Goal: Check status: Check status

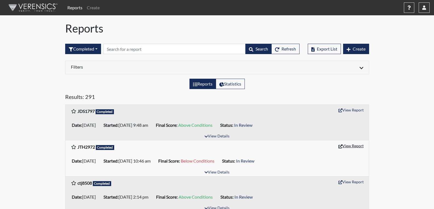
click at [354, 146] on button "View Report" at bounding box center [351, 146] width 30 height 8
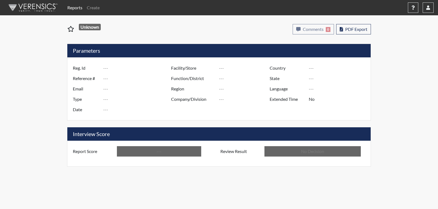
type input "JTH2972"
type input "51513"
type input "---"
type input "Corrections Pre-Employment"
type input "[DATE]"
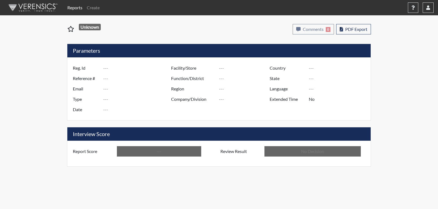
type input "[PERSON_NAME]"
type input "[GEOGRAPHIC_DATA]"
type input "[US_STATE]"
type input "English"
type input "Below Conditions"
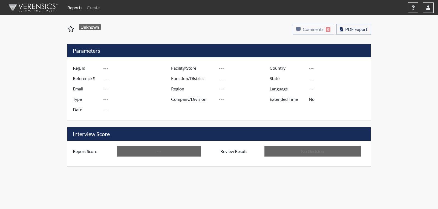
type input "In Review"
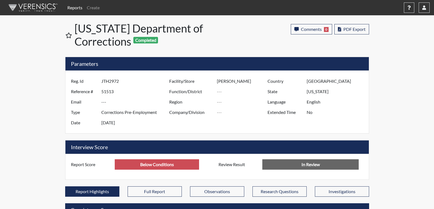
scroll to position [91, 227]
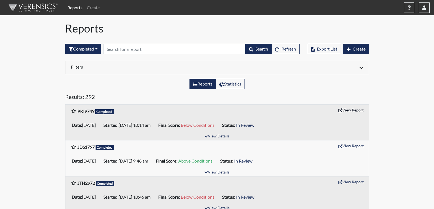
click at [350, 111] on button "View Report" at bounding box center [351, 110] width 30 height 8
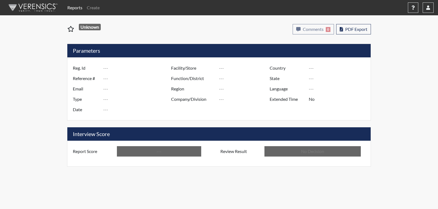
type input "PKI9749"
type input "51563"
type input "---"
type input "Corrections Pre-Employment"
type input "[DATE]"
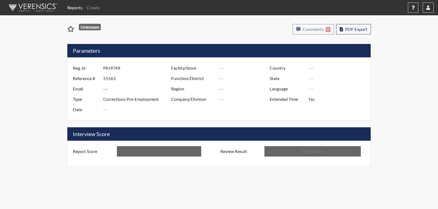
type input "[PERSON_NAME]"
type input "[GEOGRAPHIC_DATA]"
type input "[US_STATE]"
type input "English"
type input "Below Conditions"
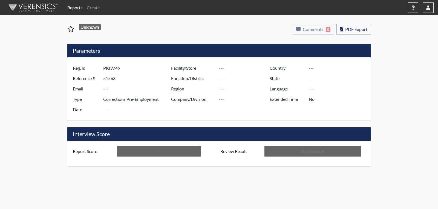
type input "In Review"
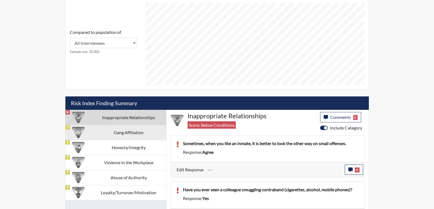
scroll to position [222, 0]
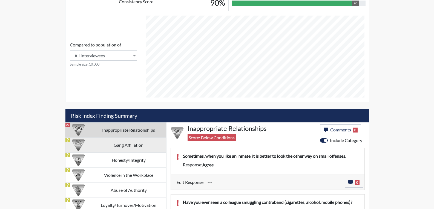
click at [142, 144] on td "Gang Affiliation" at bounding box center [128, 145] width 75 height 15
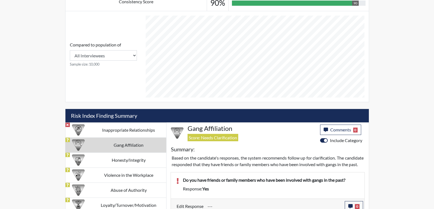
scroll to position [140, 0]
